Goal: Navigation & Orientation: Go to known website

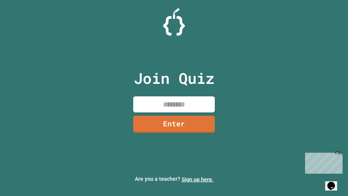
click at [198, 179] on link "Sign up here." at bounding box center [198, 179] width 32 height 7
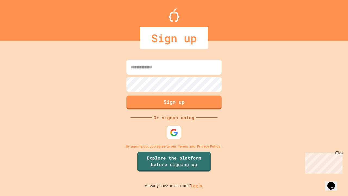
click at [198, 186] on link "Log in." at bounding box center [197, 186] width 13 height 6
